Goal: Task Accomplishment & Management: Manage account settings

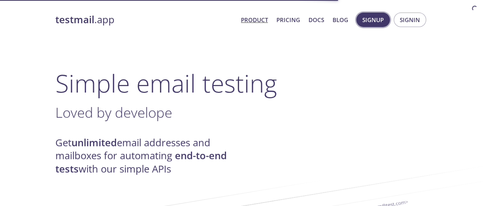
click at [373, 20] on span "Signup" at bounding box center [372, 20] width 21 height 10
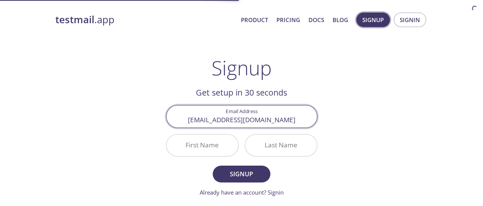
type input "[EMAIL_ADDRESS][DOMAIN_NAME]"
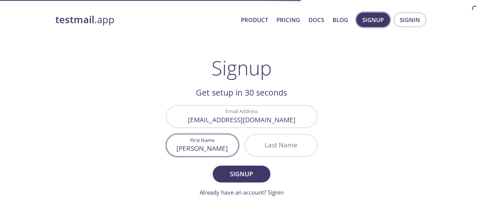
type input "[PERSON_NAME]"
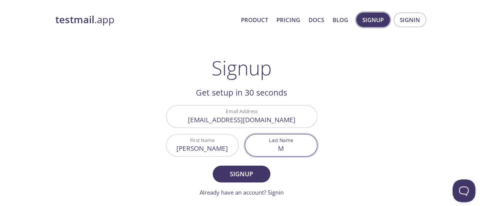
type input "M"
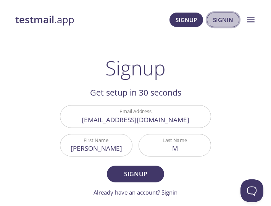
click at [226, 21] on span "Signin" at bounding box center [223, 20] width 20 height 10
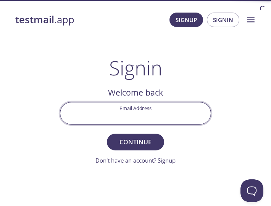
click at [193, 113] on input "Email Address" at bounding box center [135, 114] width 150 height 22
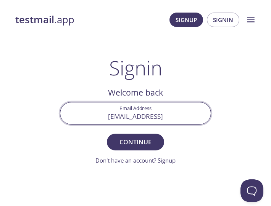
type input "[EMAIL_ADDRESS]c"
type input "[EMAIL_ADDRESS][DOMAIN_NAME]"
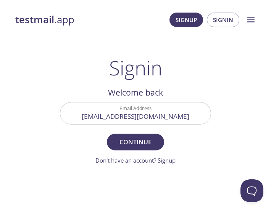
click at [139, 152] on form "Email Address [EMAIL_ADDRESS][DOMAIN_NAME] Continue Don't have an account? Sign…" at bounding box center [135, 133] width 151 height 63
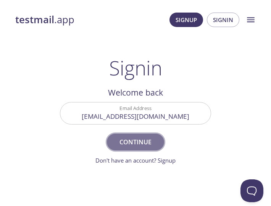
click at [140, 148] on button "Continue" at bounding box center [135, 142] width 57 height 17
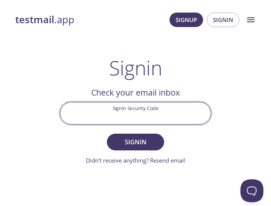
click at [173, 115] on input "Signin Security Code" at bounding box center [135, 114] width 150 height 22
type input "EXDVV21"
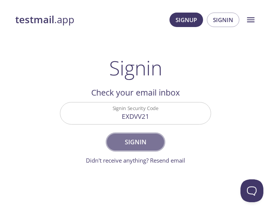
click at [158, 144] on button "Signin" at bounding box center [135, 142] width 57 height 17
